Goal: Transaction & Acquisition: Purchase product/service

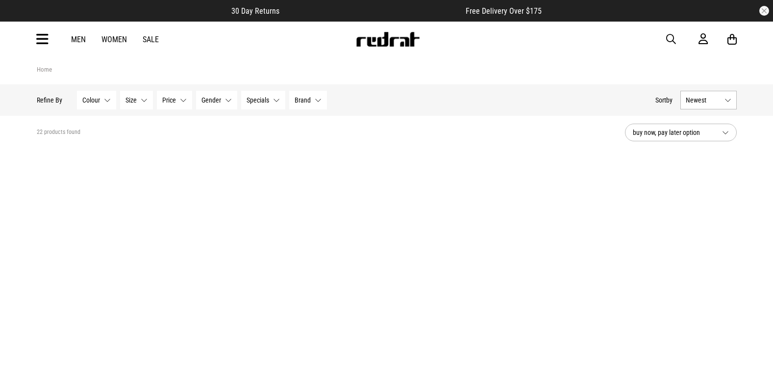
click at [672, 35] on span "button" at bounding box center [671, 39] width 10 height 12
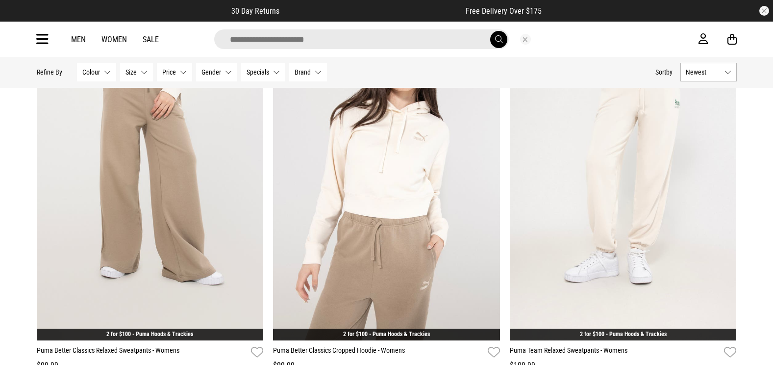
click at [430, 47] on input "search" at bounding box center [361, 39] width 295 height 20
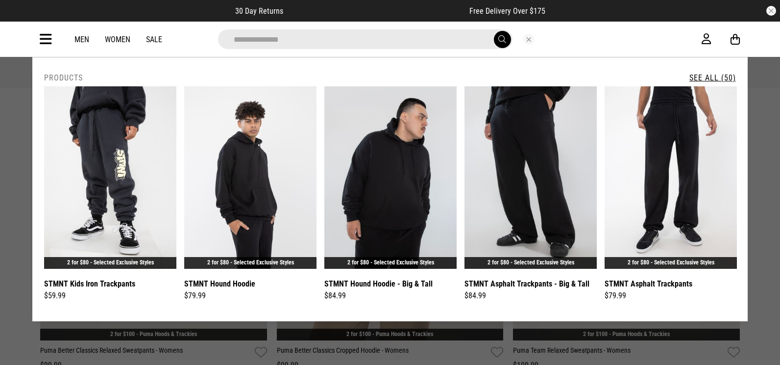
type input "**********"
click at [494, 31] on button "submit" at bounding box center [502, 39] width 17 height 17
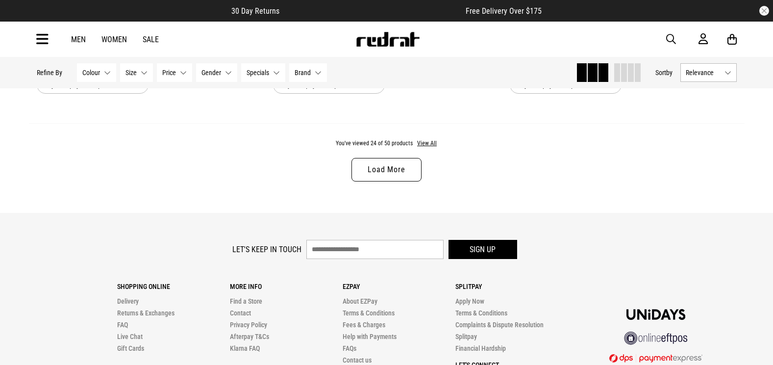
scroll to position [3050, 0]
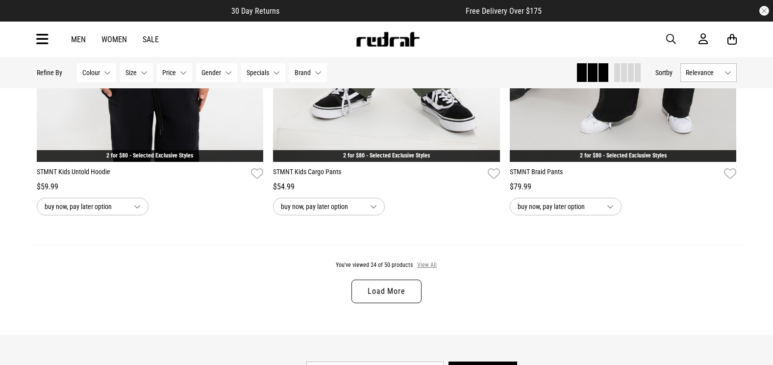
click at [420, 270] on button "View All" at bounding box center [427, 265] width 21 height 9
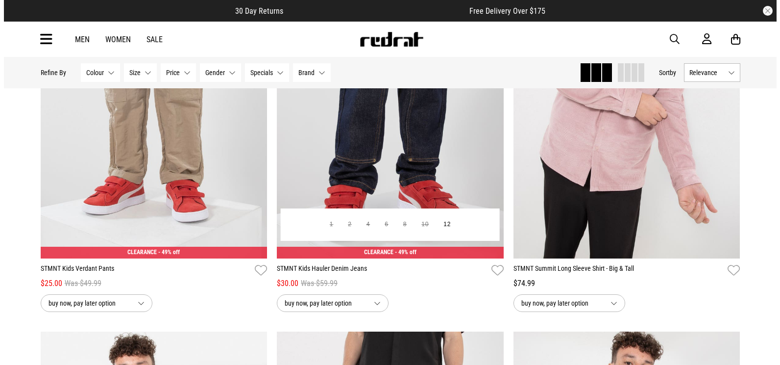
scroll to position [5660, 0]
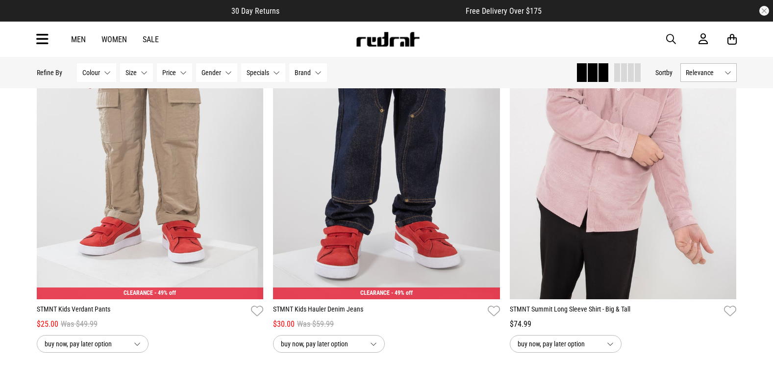
click at [39, 38] on icon at bounding box center [42, 39] width 12 height 16
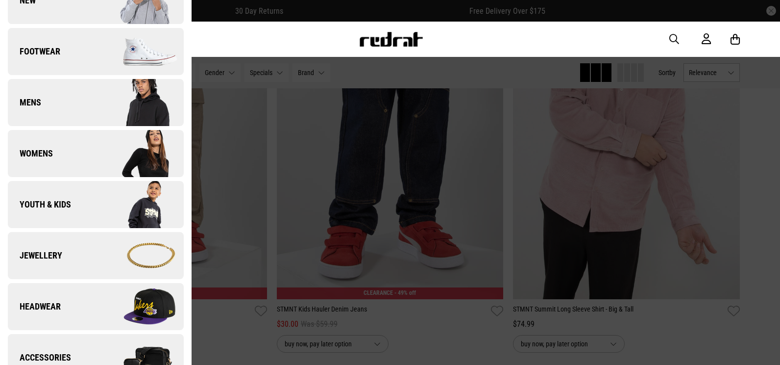
scroll to position [245, 0]
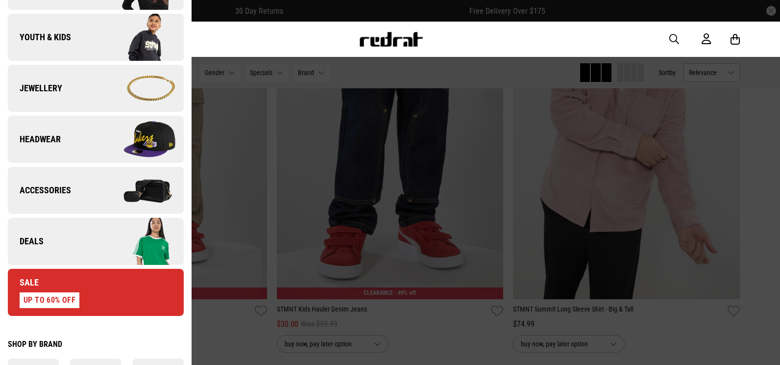
click at [66, 243] on link "Deals" at bounding box center [96, 241] width 176 height 47
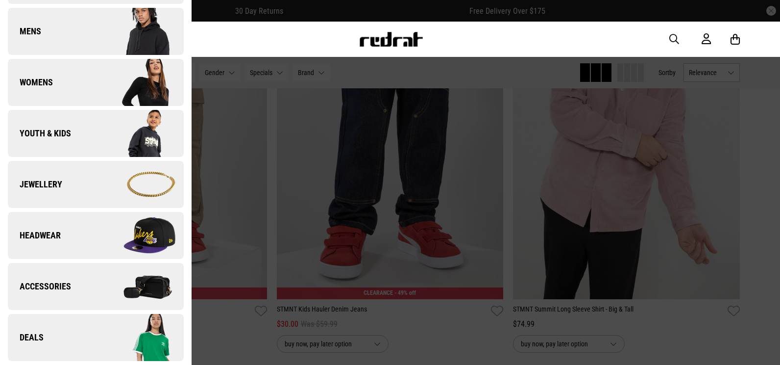
scroll to position [0, 0]
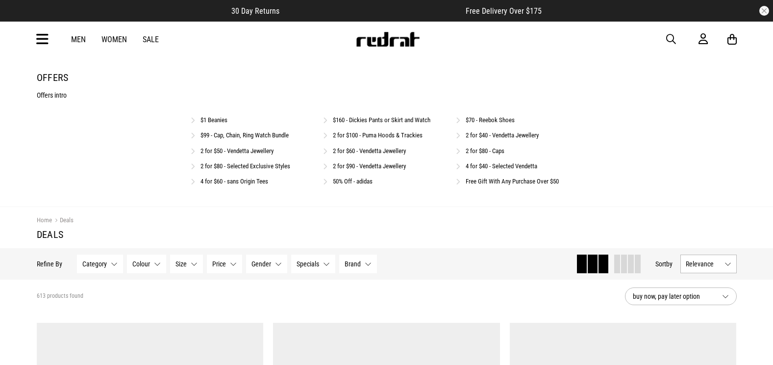
click at [483, 152] on link "2 for $80 - Caps" at bounding box center [485, 150] width 39 height 7
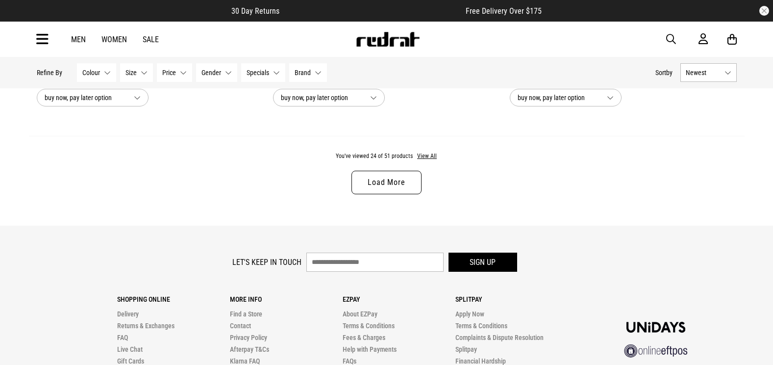
scroll to position [3147, 0]
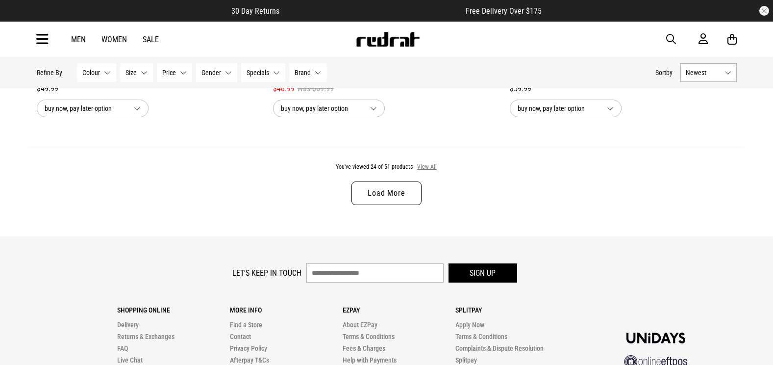
click at [432, 171] on button "View All" at bounding box center [427, 167] width 21 height 9
